Goal: Task Accomplishment & Management: Use online tool/utility

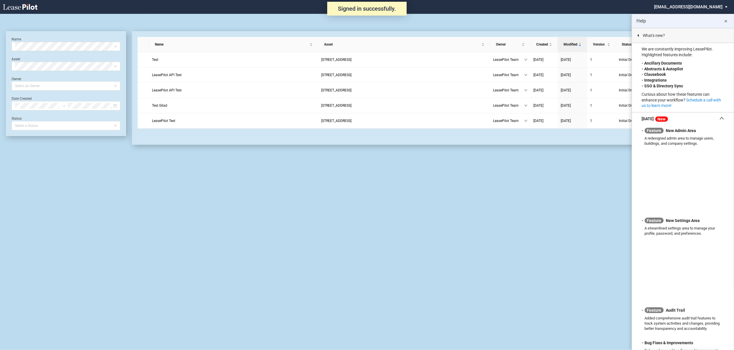
click at [715, 1] on md-select "admin@leasepilot.co Super Admin Area Admin Area Settings Sign Out" at bounding box center [693, 6] width 79 height 13
click at [692, 11] on md-option "Super Admin Area" at bounding box center [704, 15] width 55 height 9
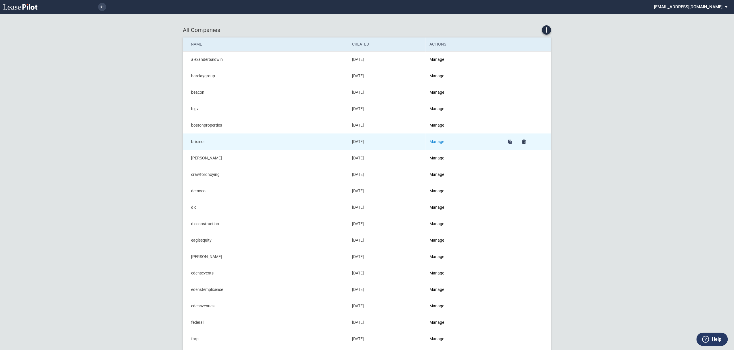
click at [441, 141] on link "Manage" at bounding box center [437, 141] width 15 height 5
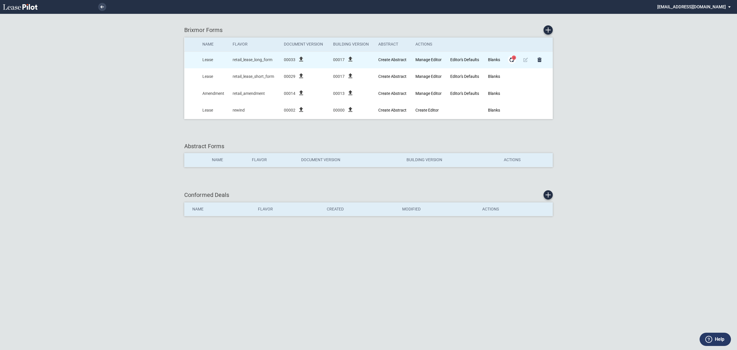
click at [512, 58] on span "2" at bounding box center [514, 57] width 4 height 4
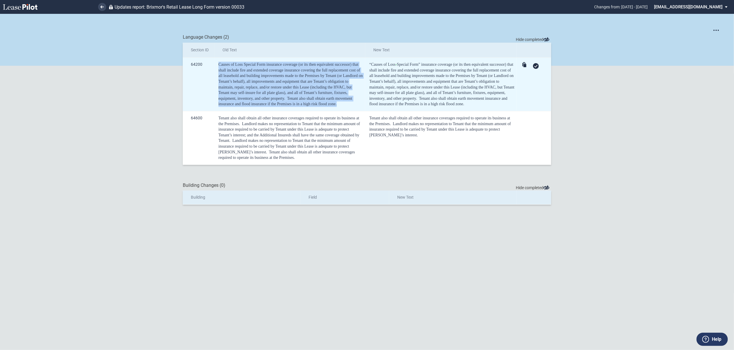
drag, startPoint x: 344, startPoint y: 106, endPoint x: 209, endPoint y: 66, distance: 140.9
click at [209, 66] on tr "64200 Causes of Loss Special Form insurance coverage (or its then equivalent su…" at bounding box center [367, 85] width 369 height 54
copy tr "Causes of Loss Special Form insurance coverage (or its then equivalent successo…"
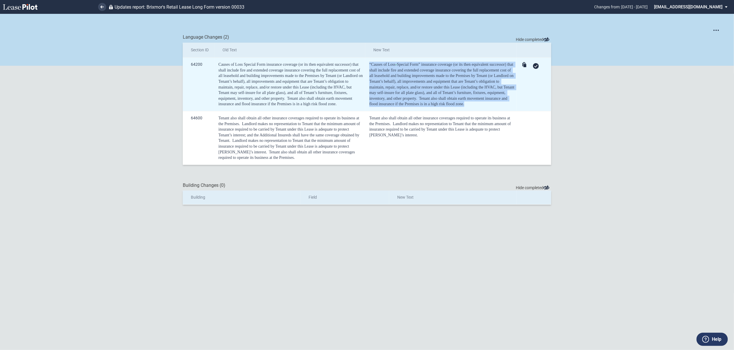
drag, startPoint x: 471, startPoint y: 106, endPoint x: 366, endPoint y: 65, distance: 113.0
click at [367, 65] on td "“Causes of Loss - Special Form” insurance coverage (or its then equivalent succ…" at bounding box center [440, 85] width 151 height 54
copy div "“Causes of Loss - Special Form” insurance coverage (or its then equivalent succ…"
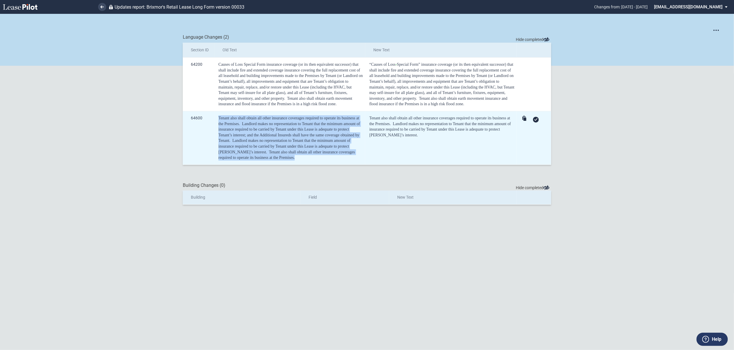
drag, startPoint x: 281, startPoint y: 162, endPoint x: 217, endPoint y: 119, distance: 76.4
click at [217, 119] on td "Tenant also shall obtain all other insurance coverages required to operate its …" at bounding box center [290, 138] width 151 height 54
copy div "Tenant also shall obtain all other insurance coverages required to operate its …"
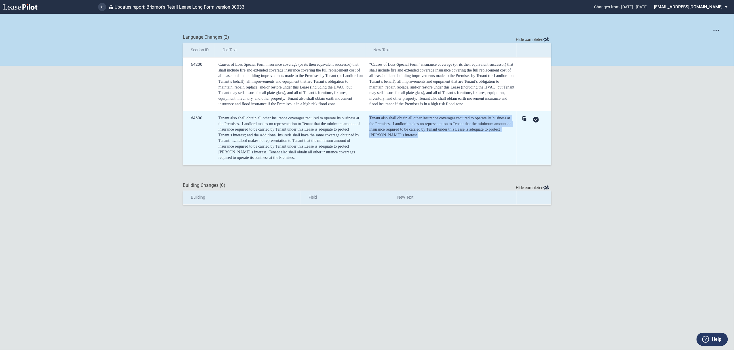
drag, startPoint x: 403, startPoint y: 138, endPoint x: 369, endPoint y: 116, distance: 40.4
click at [369, 116] on td "Tenant also shall obtain all other insurance coverages required to operate its …" at bounding box center [440, 138] width 151 height 54
copy div "Tenant also shall obtain all other insurance coverages required to operate its …"
